Goal: Information Seeking & Learning: Learn about a topic

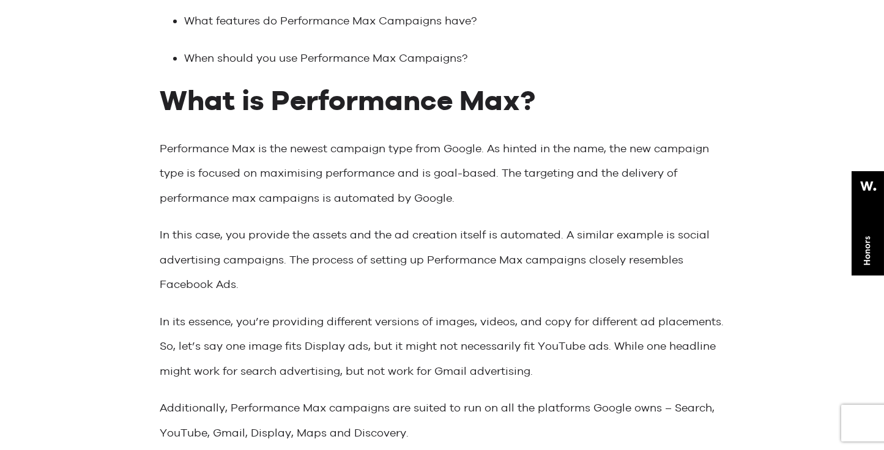
scroll to position [1100, 0]
